Goal: Task Accomplishment & Management: Manage account settings

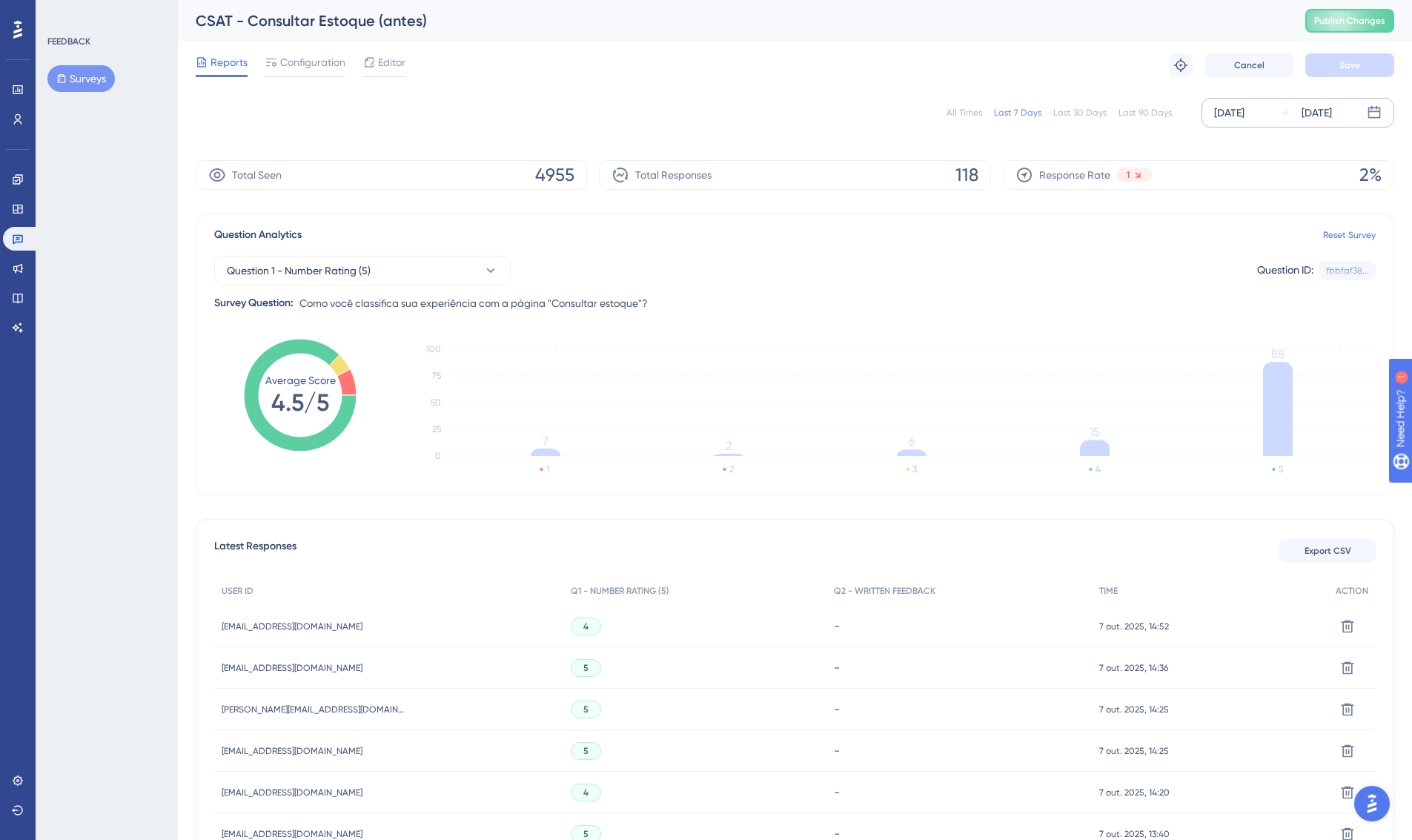
click at [1244, 108] on div "[DATE]" at bounding box center [1229, 113] width 30 height 18
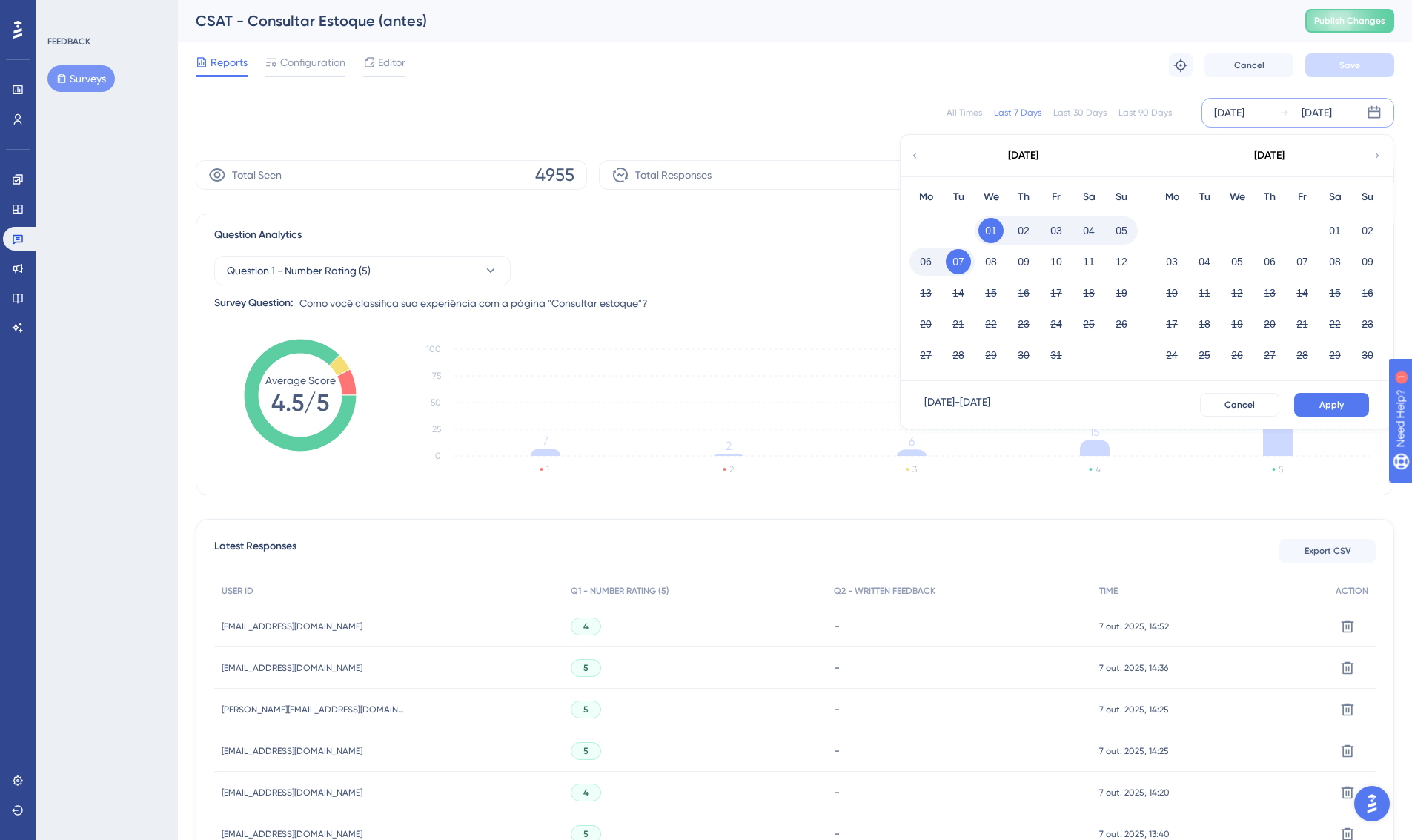
click at [1122, 124] on div "All Times Last 7 Days Last 30 Days Last 90 Days [DATE] [DATE] [DATE] Mo Tu We T…" at bounding box center [795, 112] width 1199 height 29
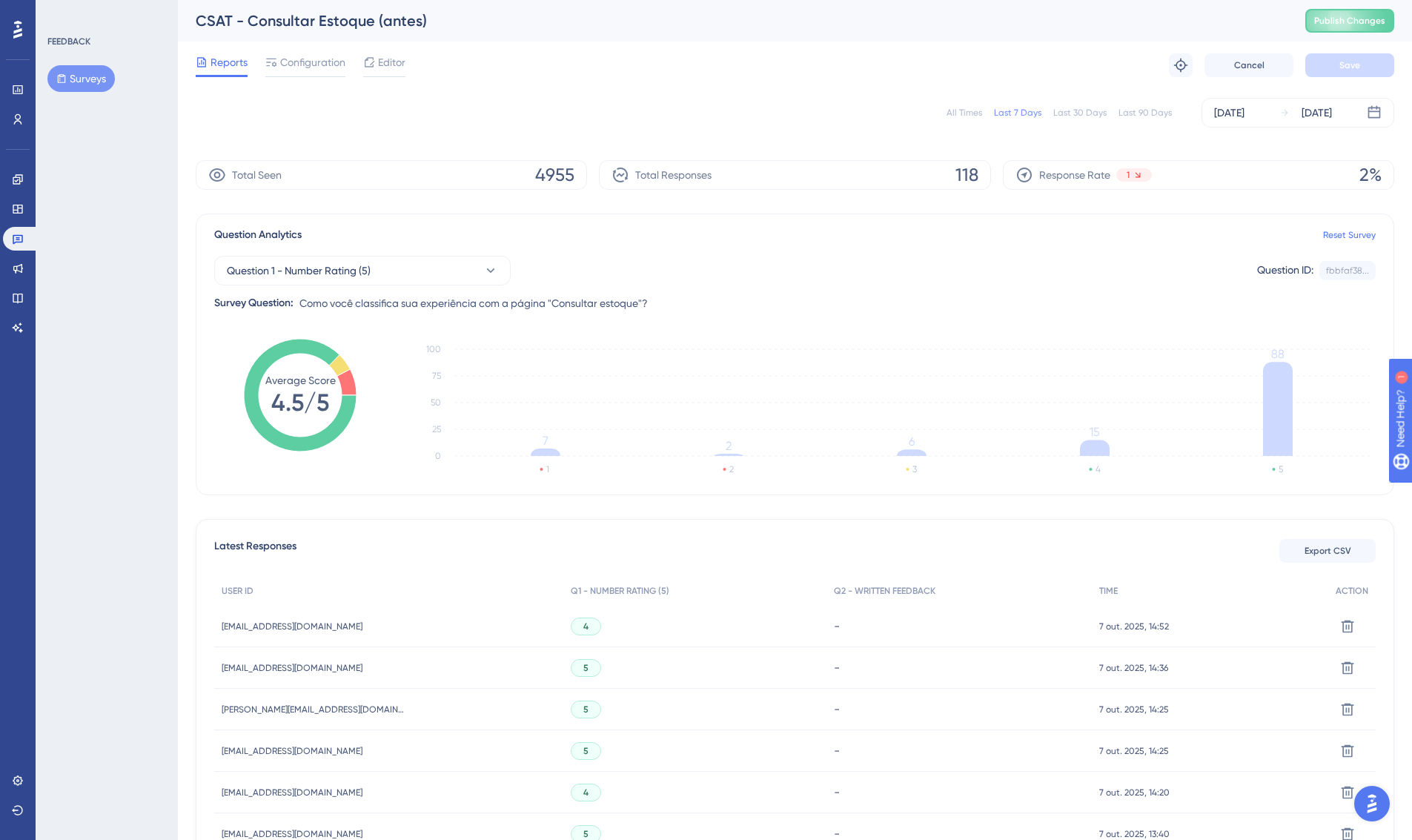
click at [1068, 112] on div "Last 30 Days" at bounding box center [1080, 113] width 53 height 12
click at [315, 71] on div "Configuration" at bounding box center [305, 64] width 80 height 24
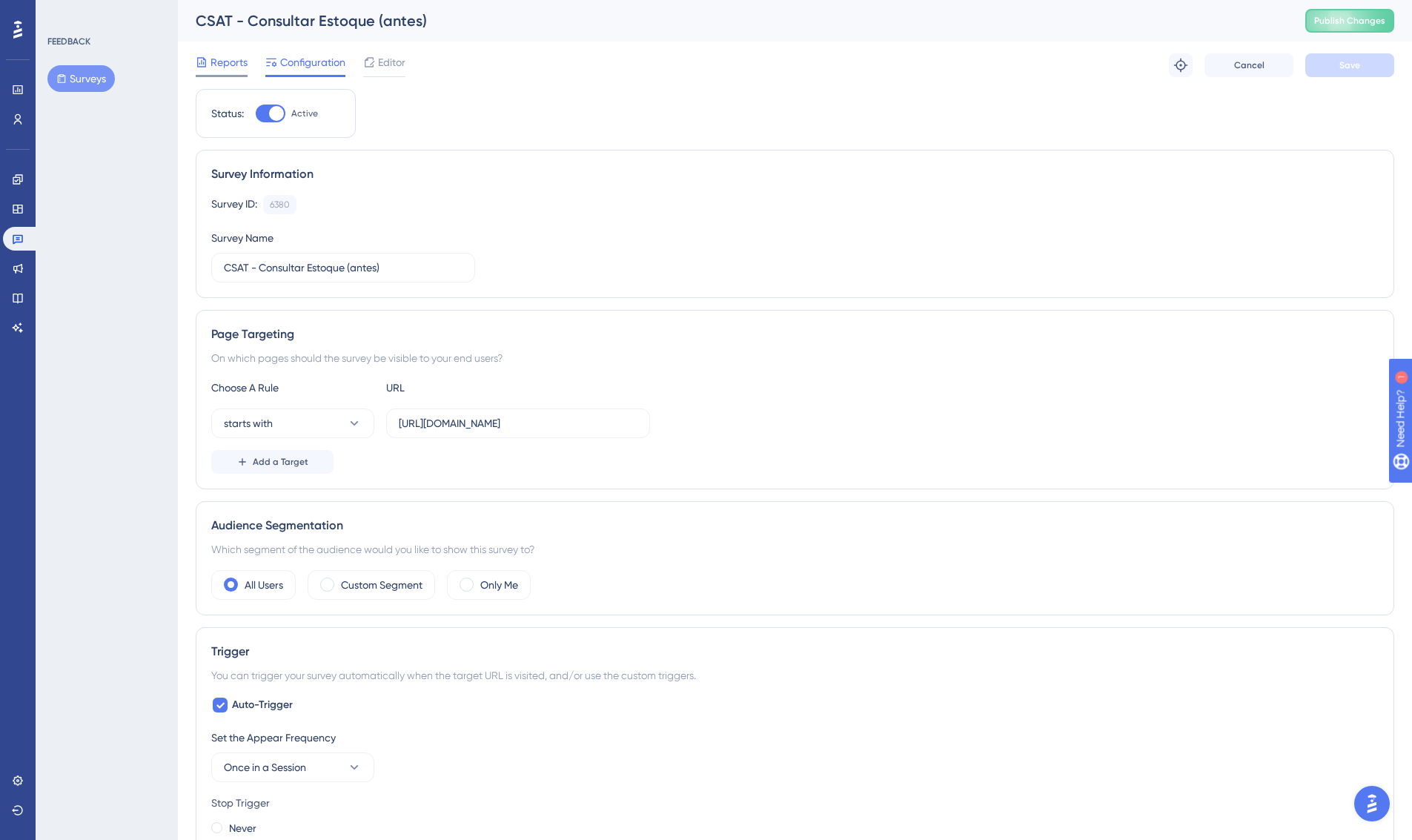
click at [226, 61] on span "Reports" at bounding box center [228, 62] width 37 height 18
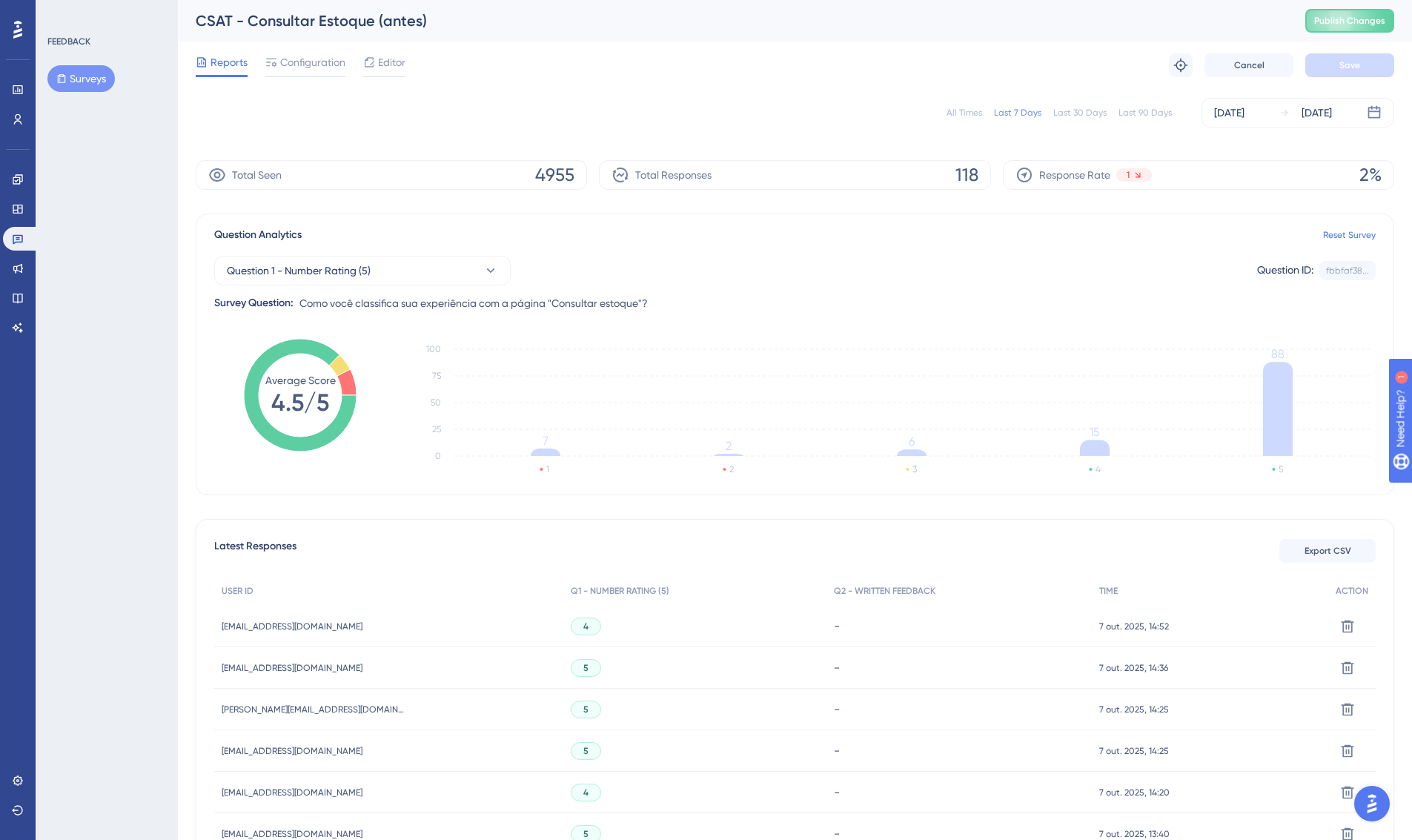
click at [1091, 112] on div "Last 30 Days" at bounding box center [1080, 113] width 53 height 12
click at [319, 63] on span "Configuration" at bounding box center [313, 62] width 65 height 18
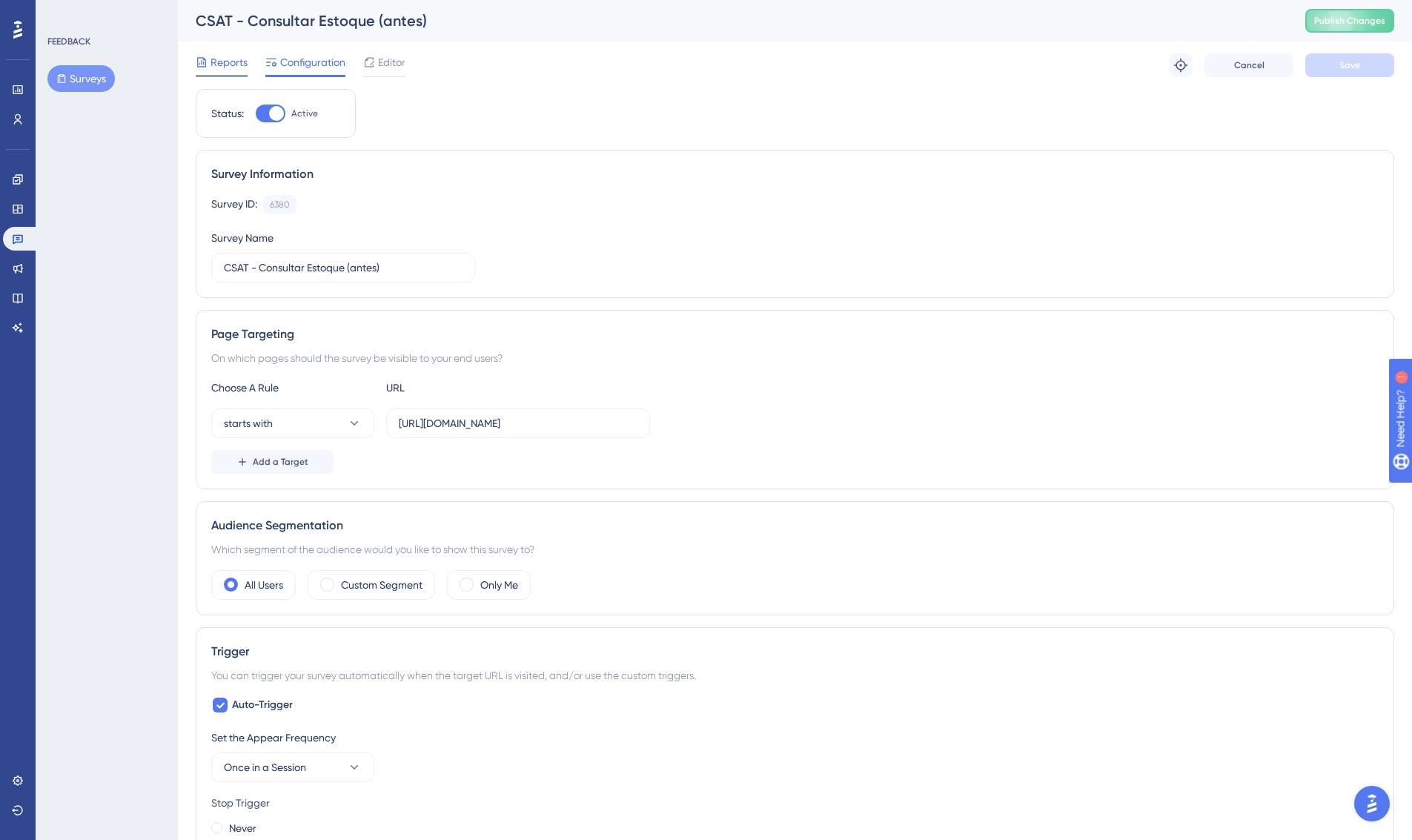
click at [239, 70] on span "Reports" at bounding box center [228, 62] width 37 height 18
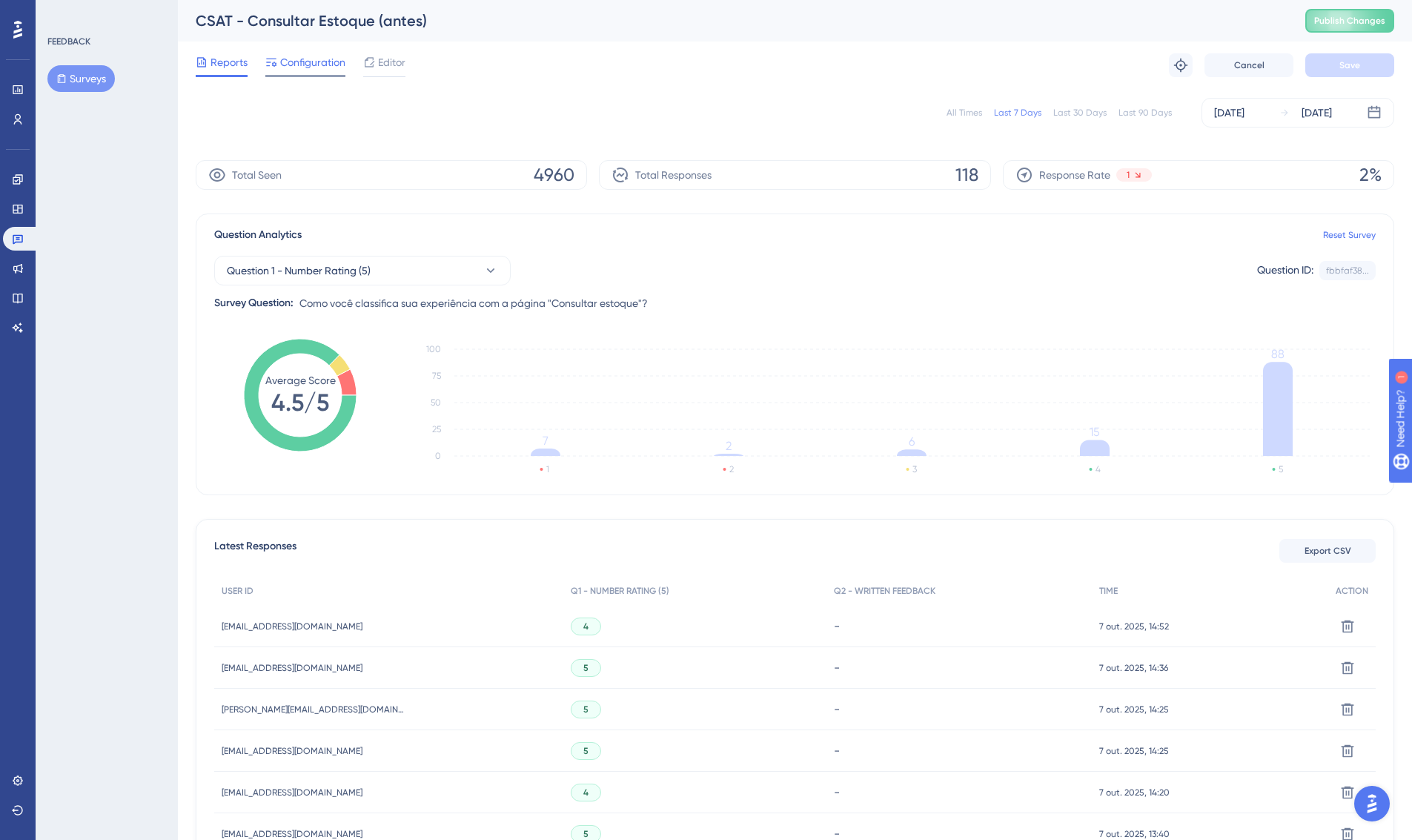
click at [315, 68] on span "Configuration" at bounding box center [313, 62] width 65 height 18
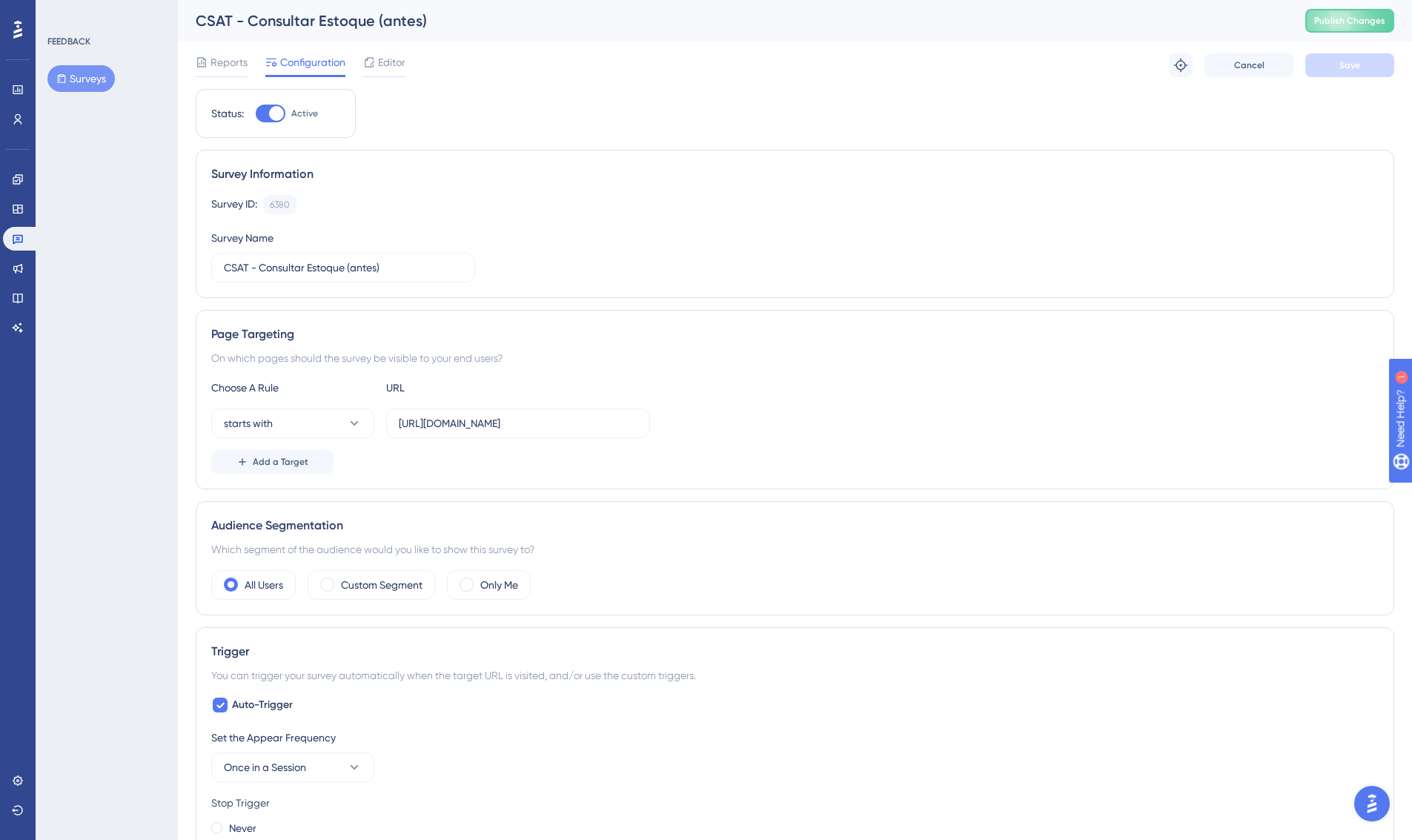
click at [263, 112] on div at bounding box center [270, 113] width 29 height 18
click at [256, 114] on input "Active" at bounding box center [255, 114] width 1 height 1
checkbox input "false"
click at [1345, 66] on span "Save" at bounding box center [1349, 65] width 21 height 12
click at [466, 24] on icon at bounding box center [459, 27] width 15 height 15
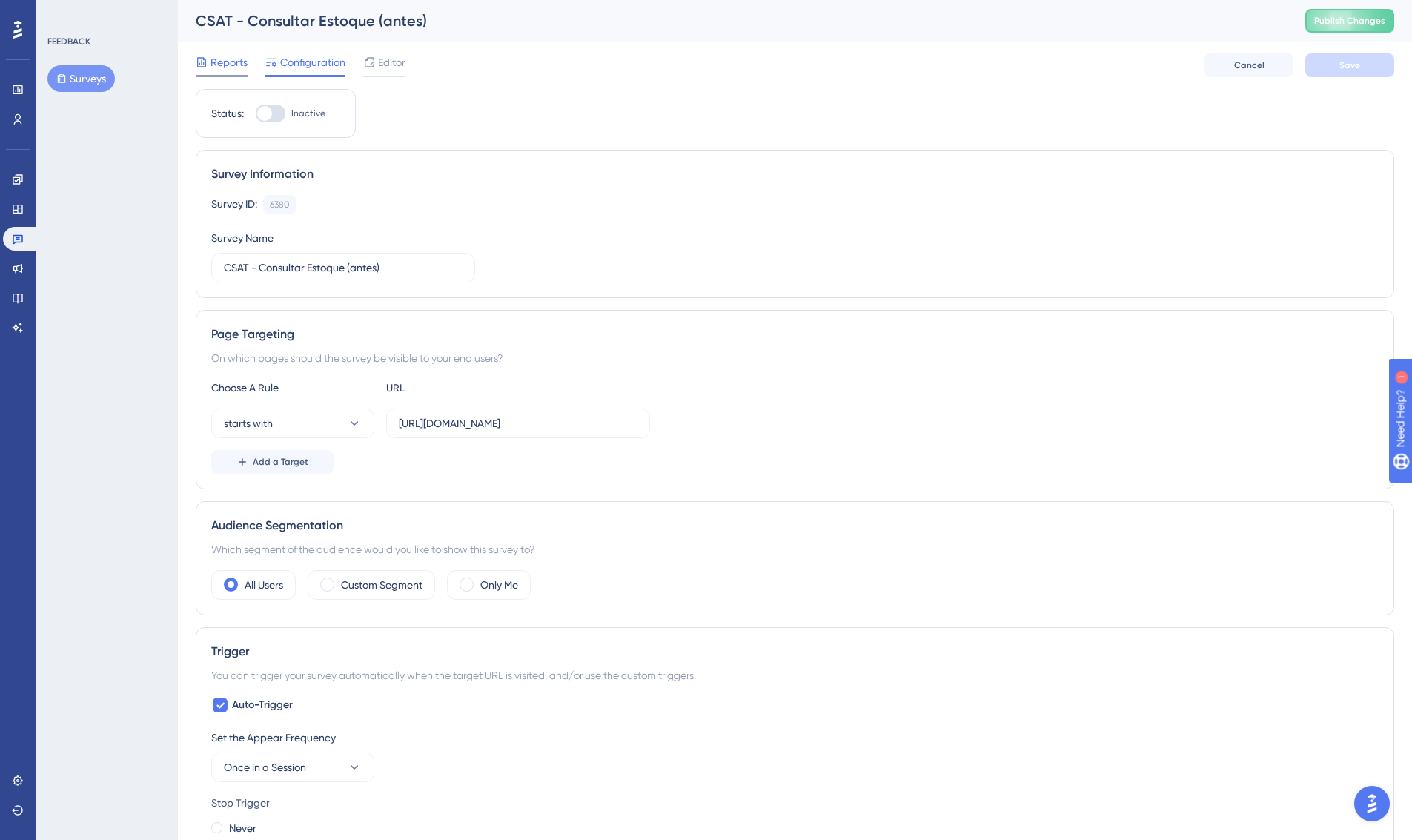
click at [223, 68] on span "Reports" at bounding box center [228, 62] width 37 height 18
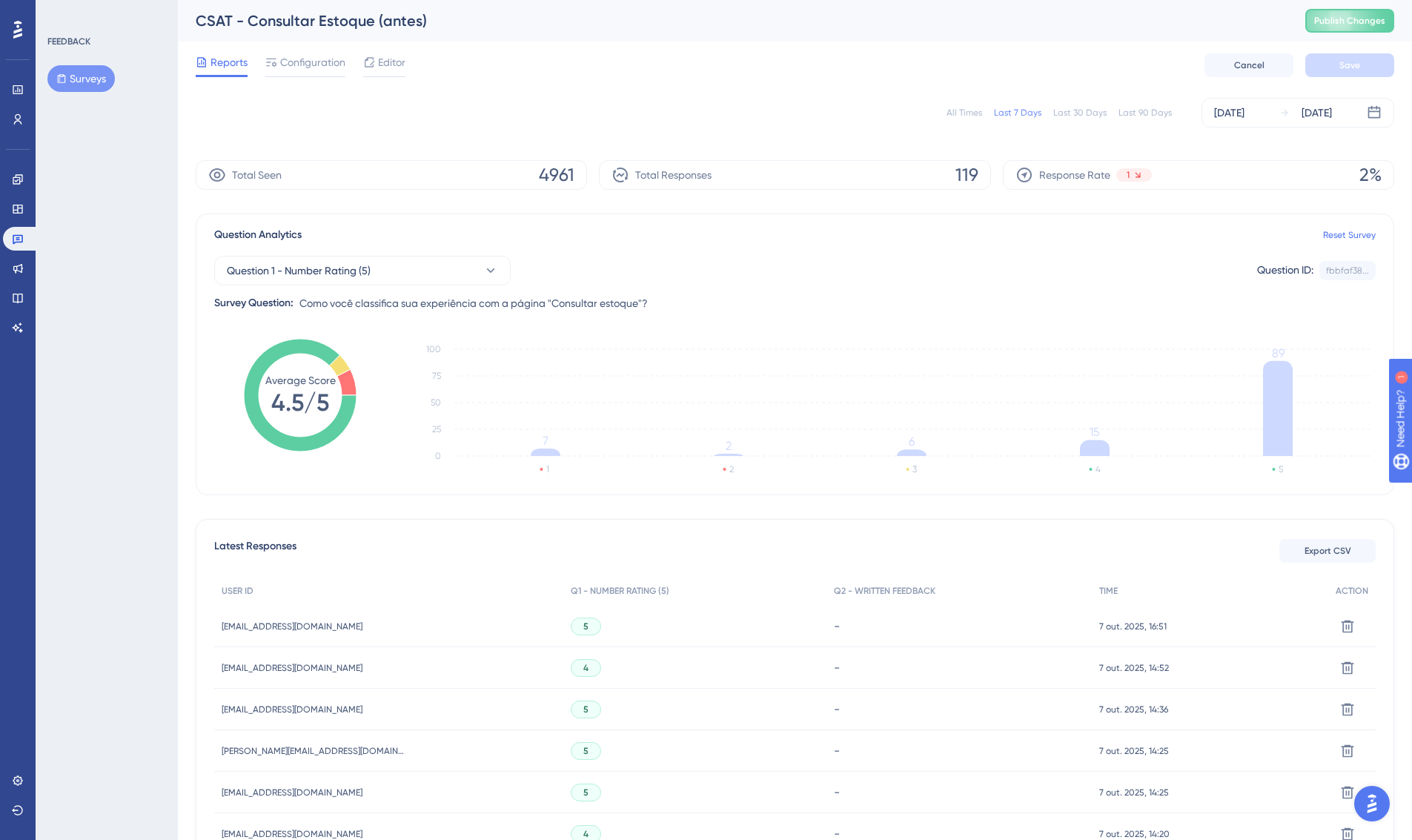
click at [1086, 115] on div "Last 30 Days" at bounding box center [1080, 113] width 53 height 12
click at [329, 60] on span "Configuration" at bounding box center [313, 62] width 65 height 18
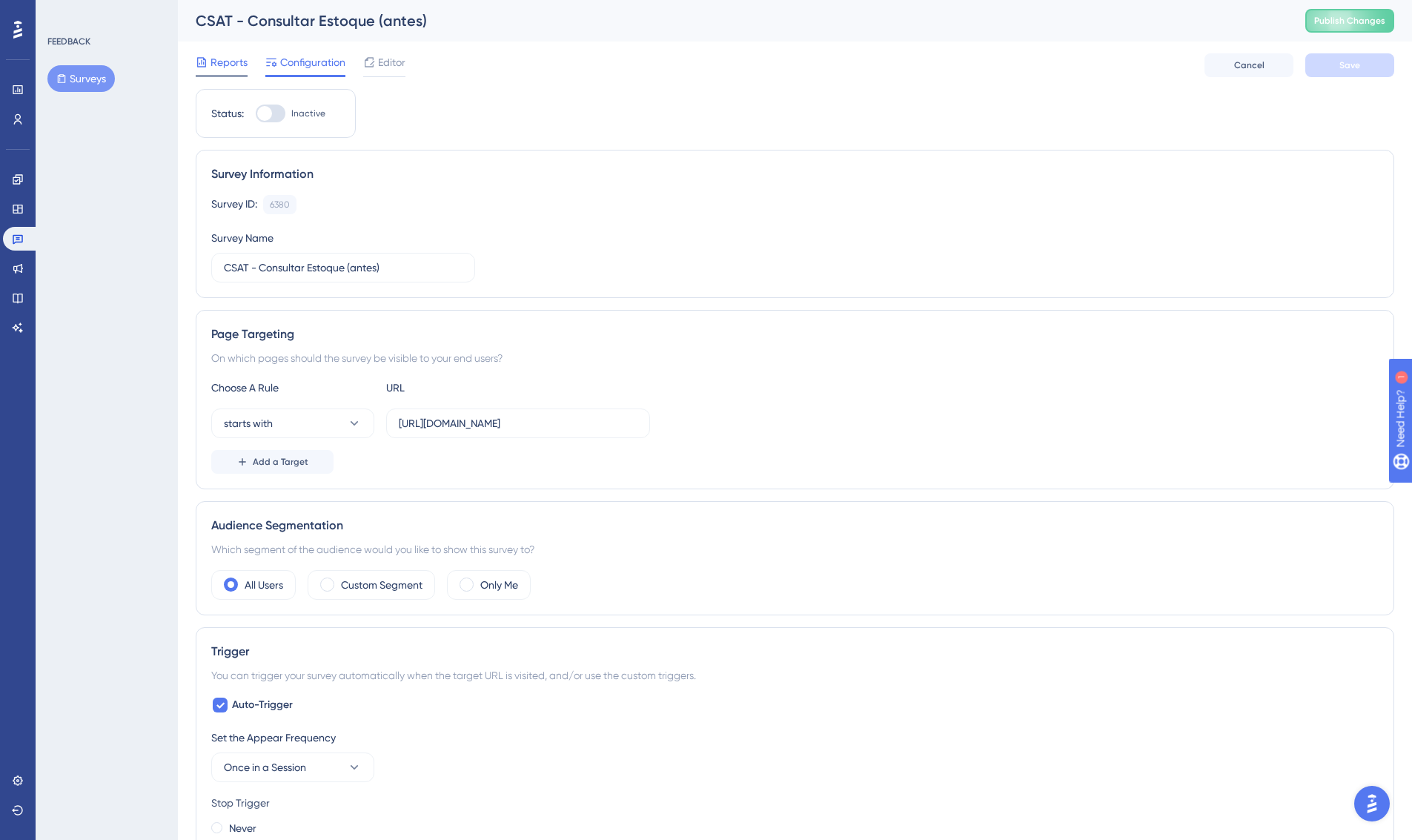
click at [206, 62] on icon at bounding box center [202, 62] width 12 height 12
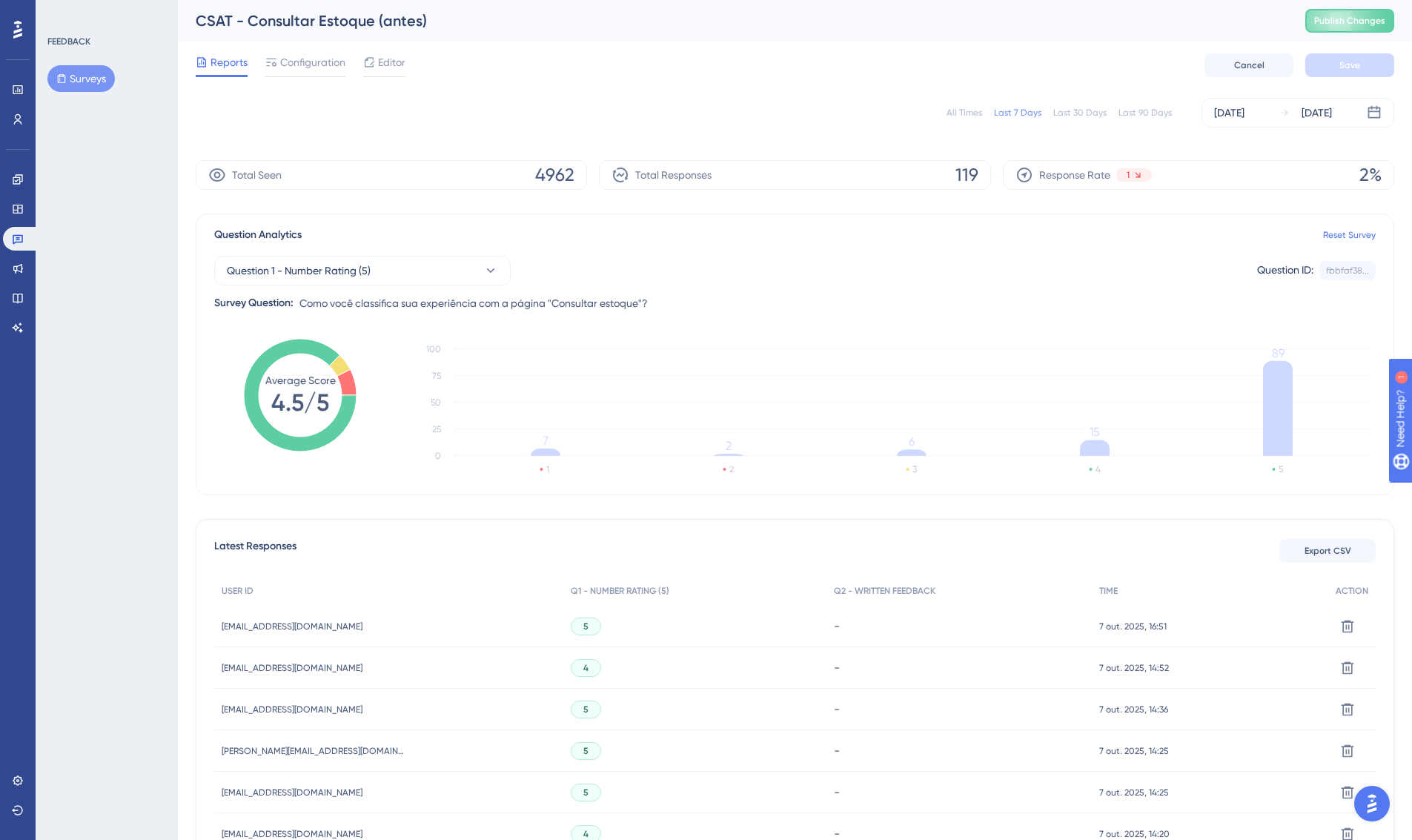
click at [1087, 115] on div "Last 30 Days" at bounding box center [1080, 113] width 53 height 12
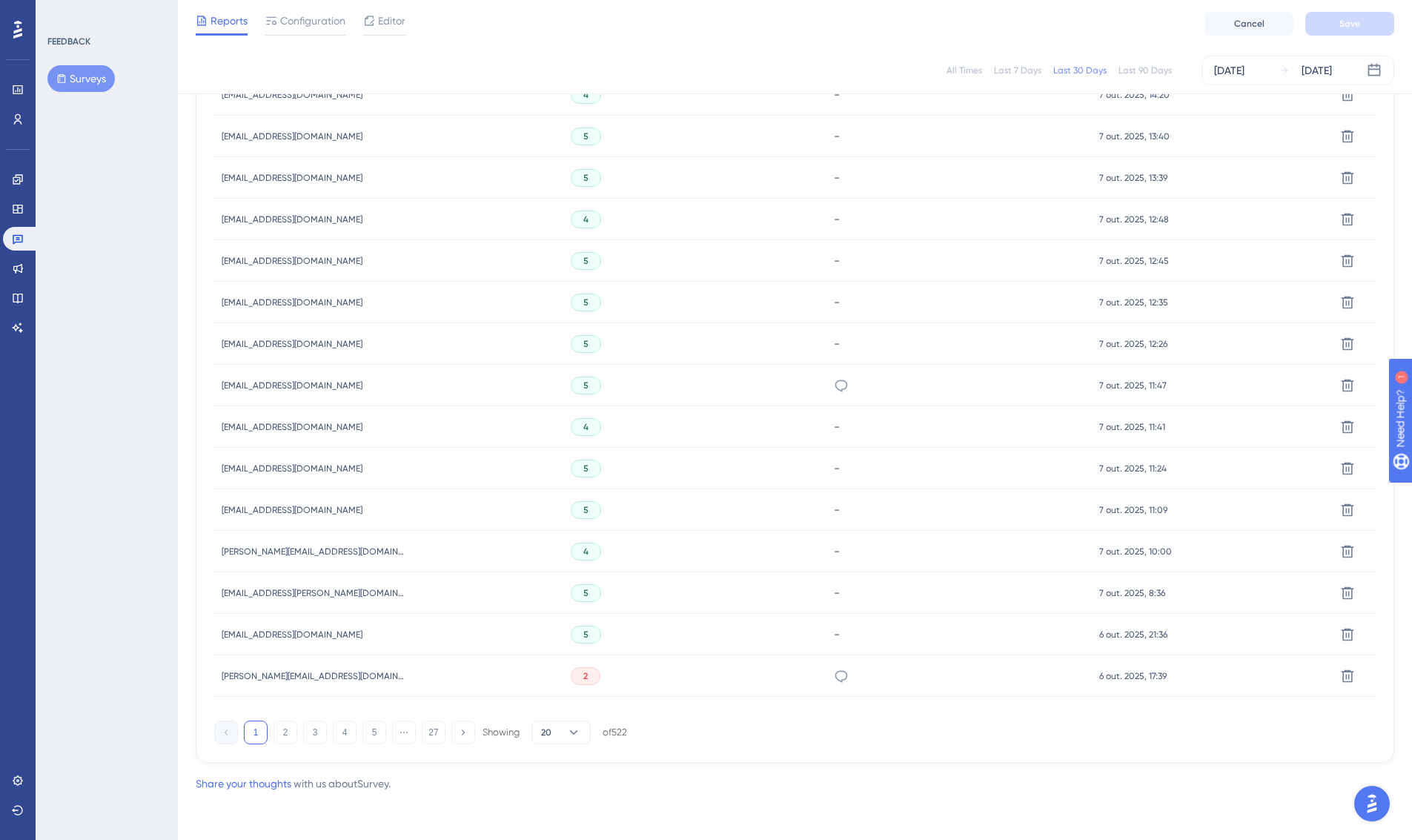
scroll to position [730, 0]
